Goal: Find specific page/section: Find specific page/section

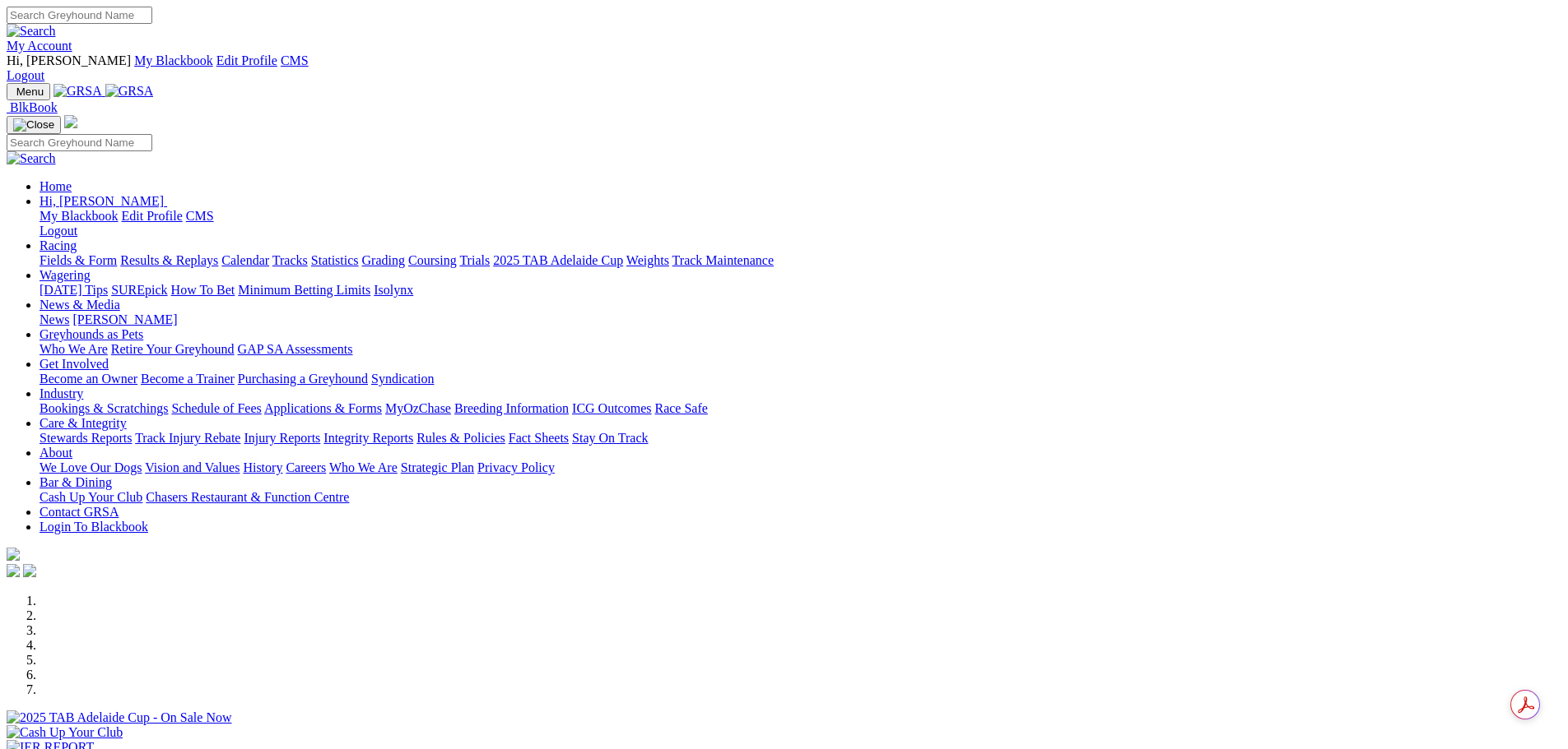
drag, startPoint x: 1238, startPoint y: 14, endPoint x: 1293, endPoint y: 103, distance: 104.6
click at [73, 38] on link "My Account" at bounding box center [39, 45] width 66 height 14
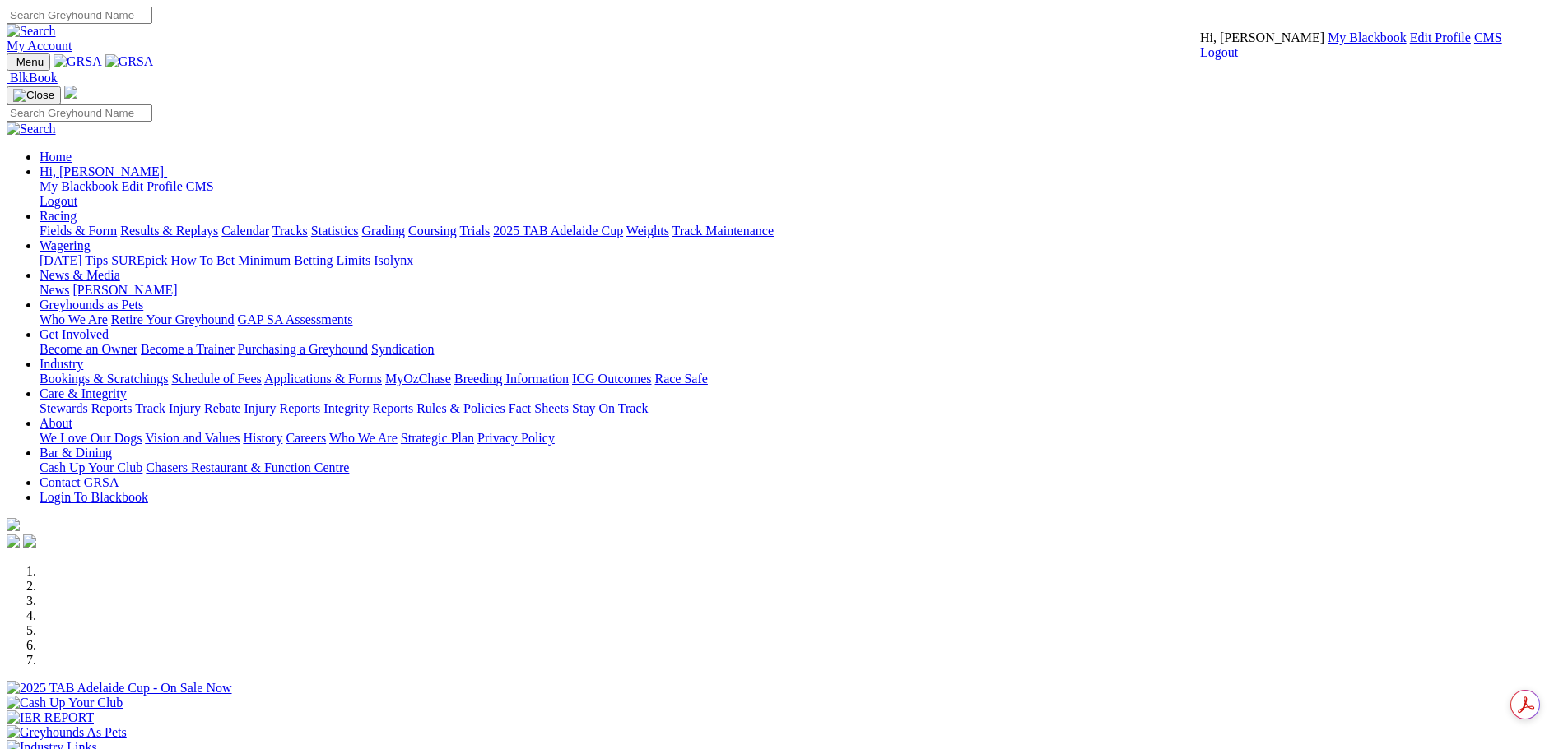
click at [1474, 45] on link "CMS" at bounding box center [1488, 38] width 28 height 14
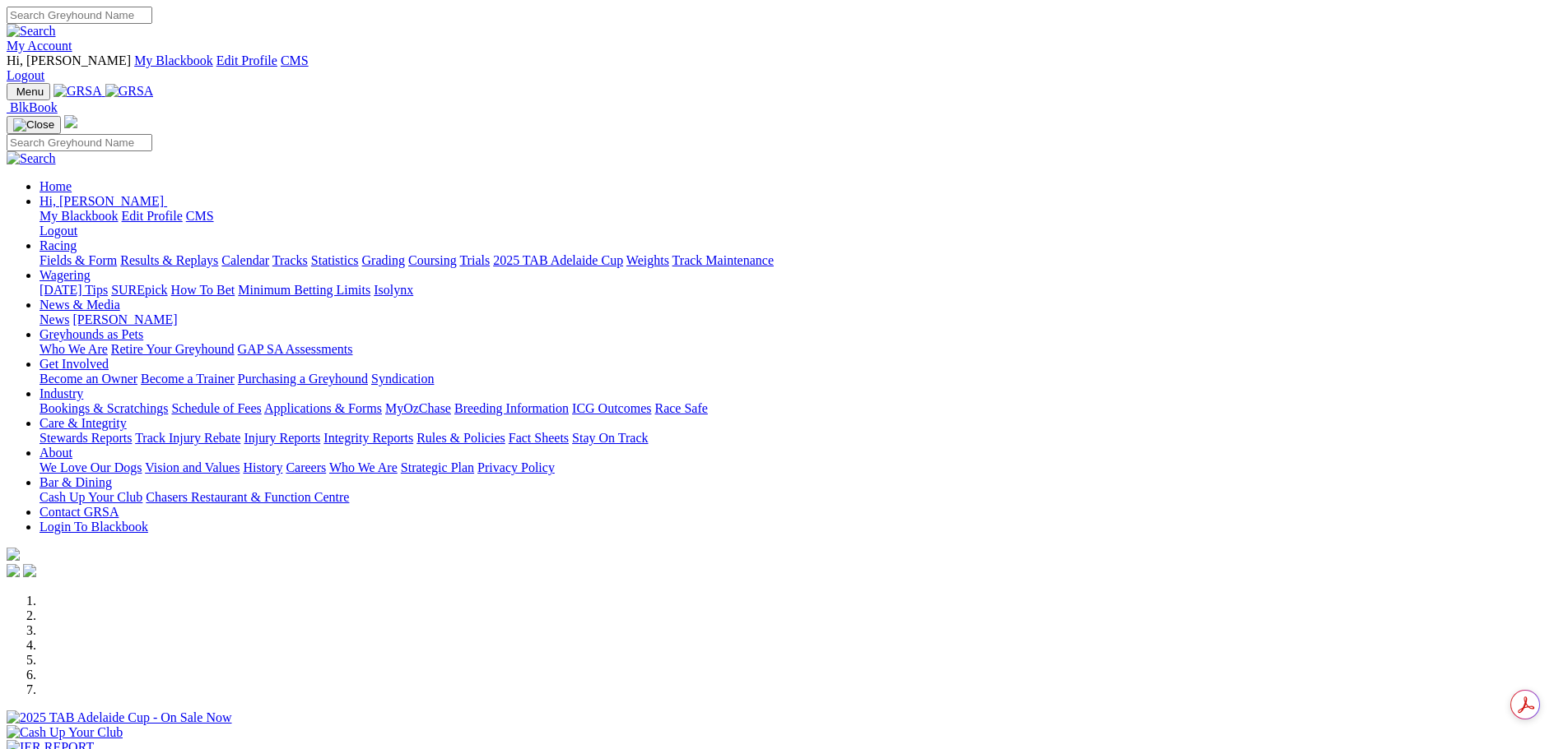
click at [73, 38] on link "My Account" at bounding box center [39, 45] width 66 height 14
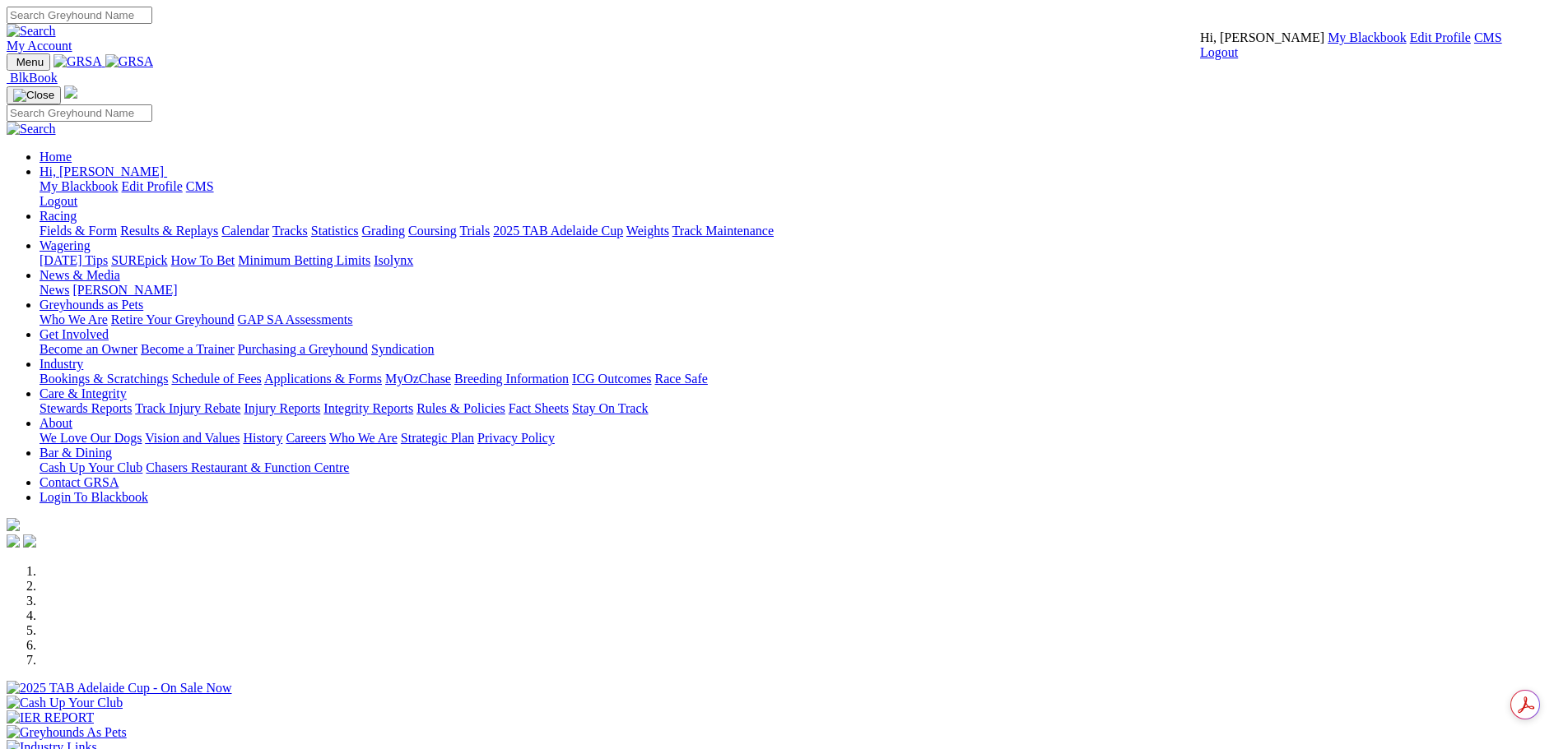
click at [1474, 45] on link "CMS" at bounding box center [1488, 38] width 28 height 14
